Goal: Transaction & Acquisition: Purchase product/service

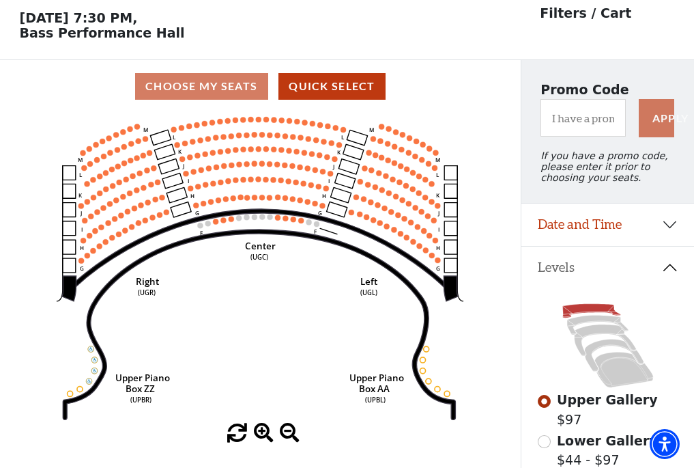
scroll to position [63, 0]
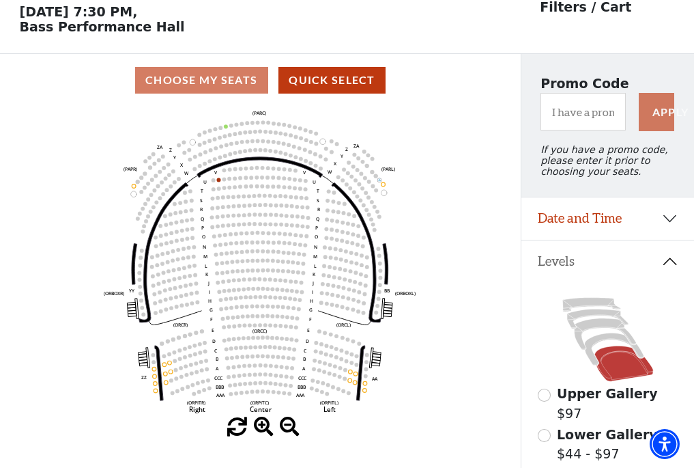
scroll to position [63, 0]
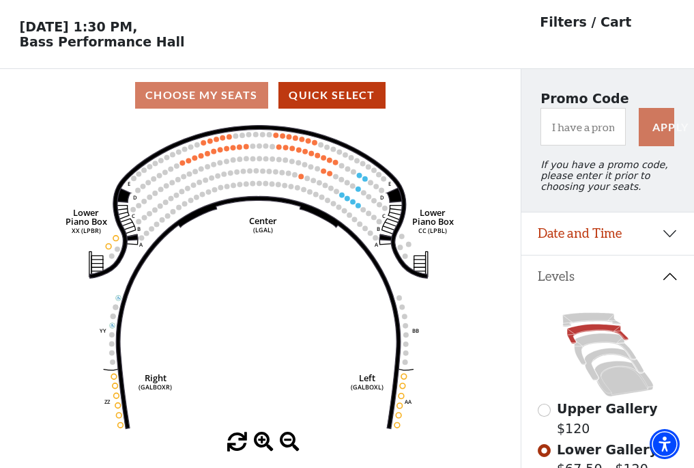
scroll to position [63, 0]
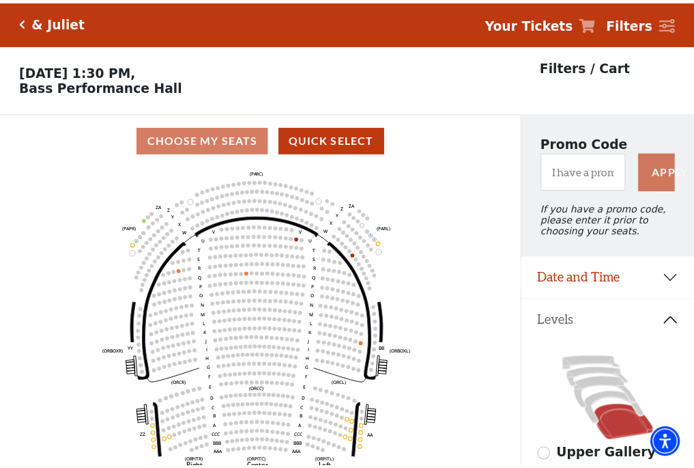
scroll to position [63, 0]
